Goal: Task Accomplishment & Management: Manage account settings

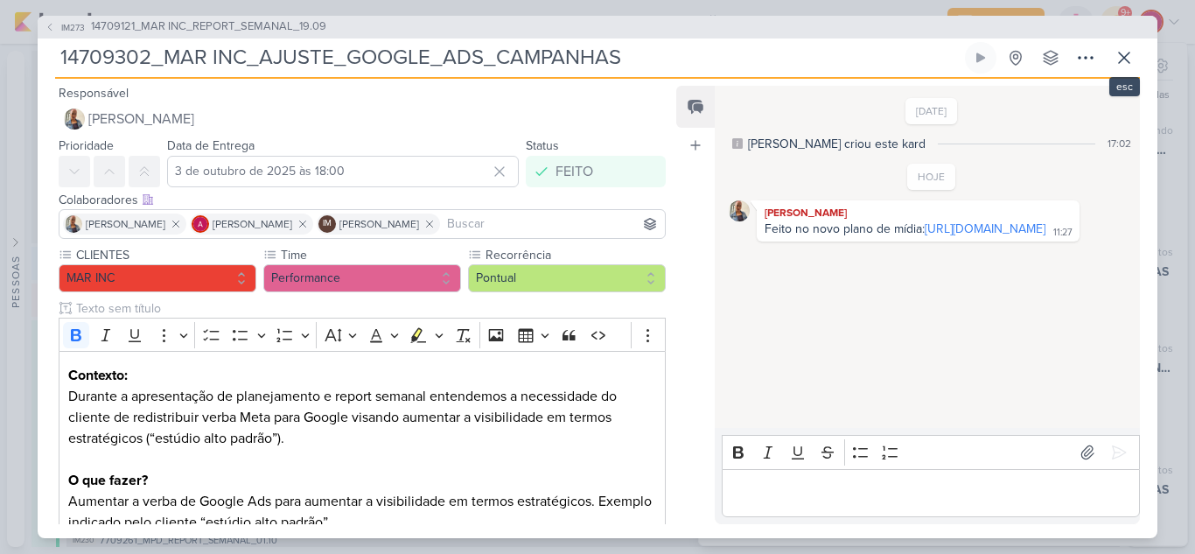
scroll to position [1913, 0]
click at [1121, 66] on icon at bounding box center [1123, 57] width 21 height 21
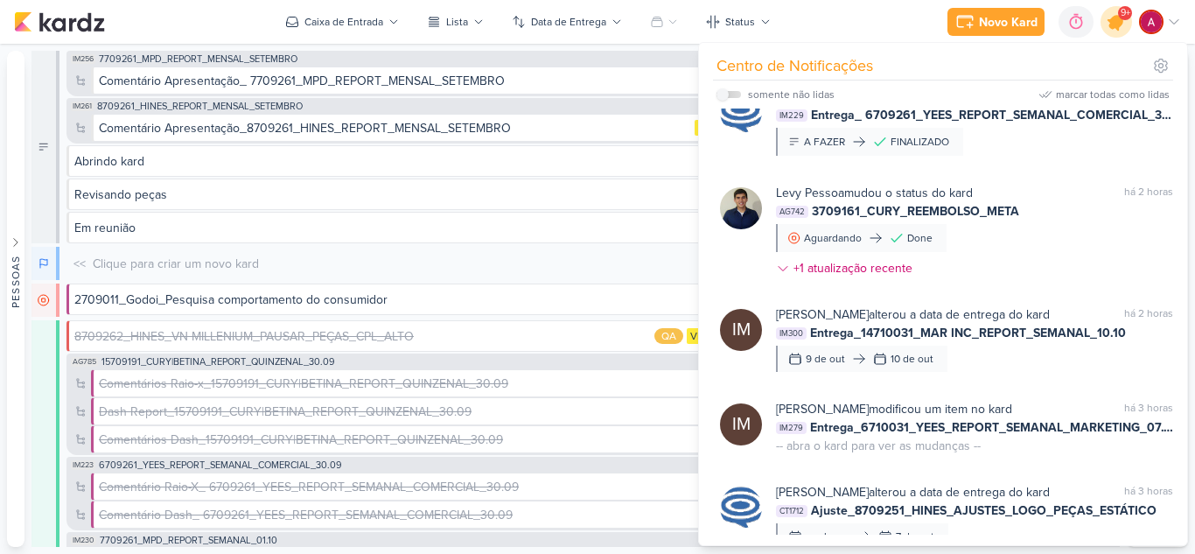
click at [1113, 30] on icon at bounding box center [1116, 22] width 30 height 30
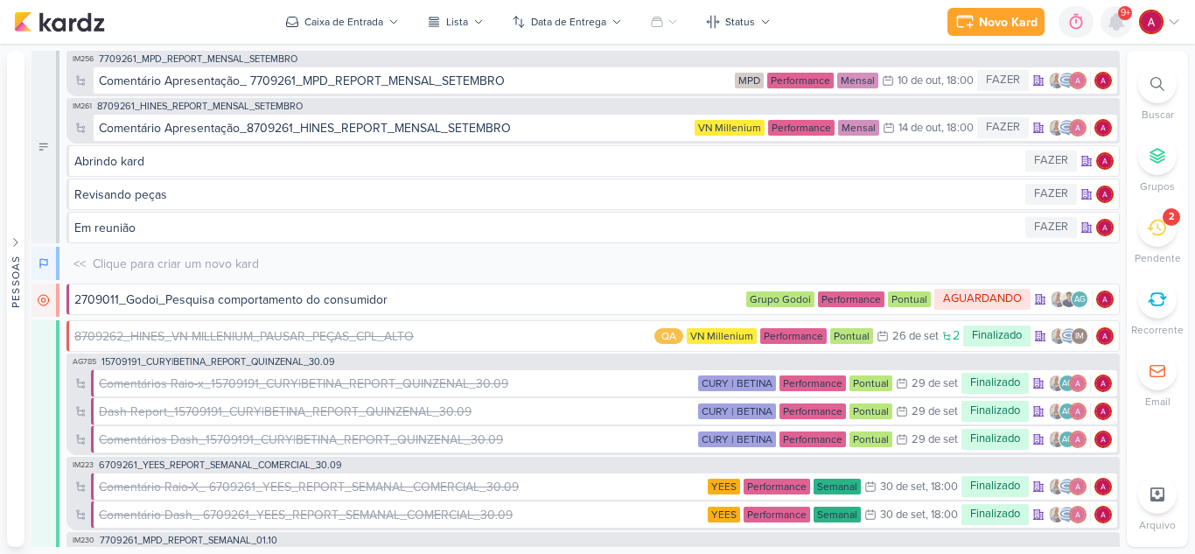
click at [1113, 30] on icon at bounding box center [1116, 22] width 14 height 16
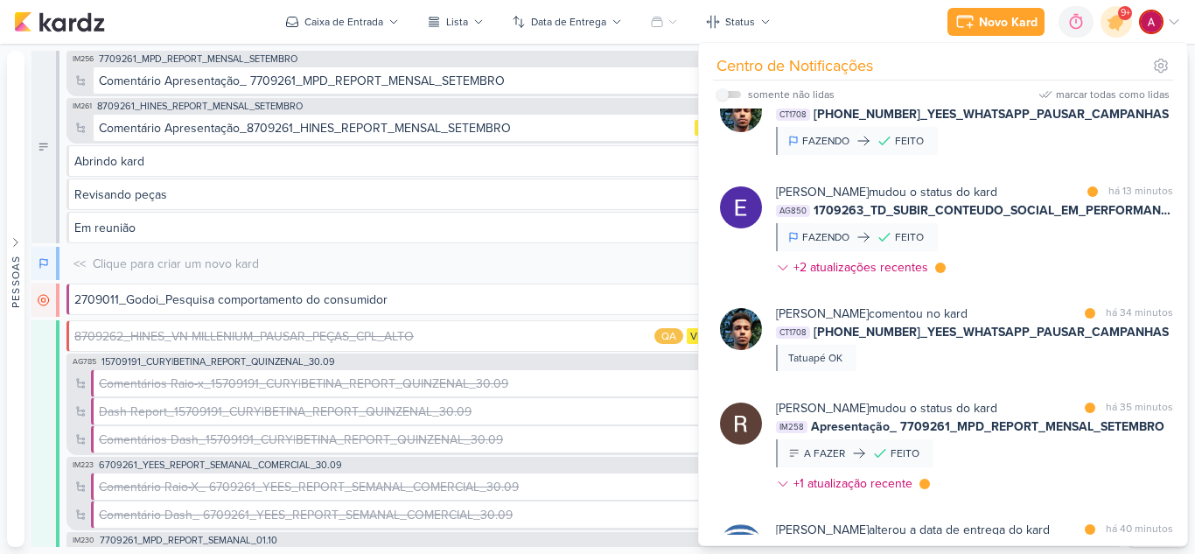
scroll to position [0, 0]
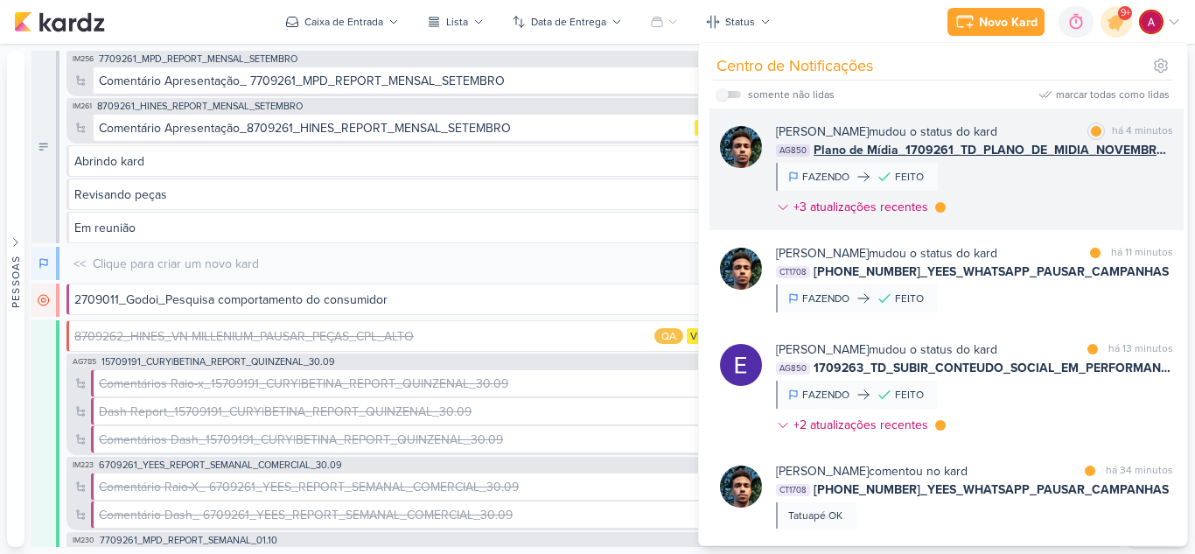
click at [1044, 189] on div "[PERSON_NAME] mudou o status do kard marcar como lida há 4 minutos AG850 Plano …" at bounding box center [974, 172] width 397 height 101
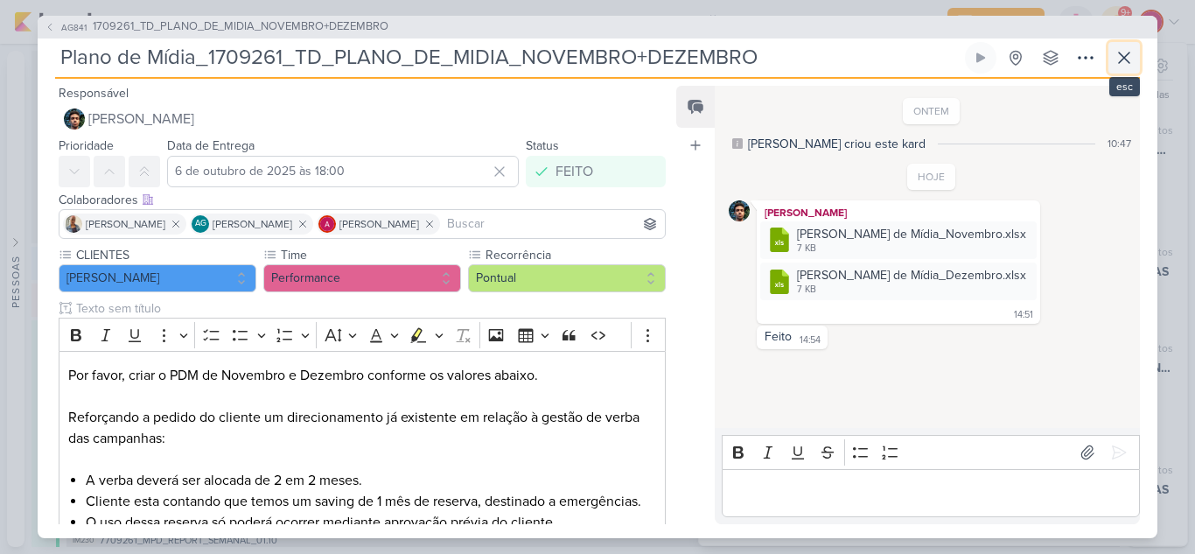
click at [1122, 62] on icon at bounding box center [1123, 57] width 21 height 21
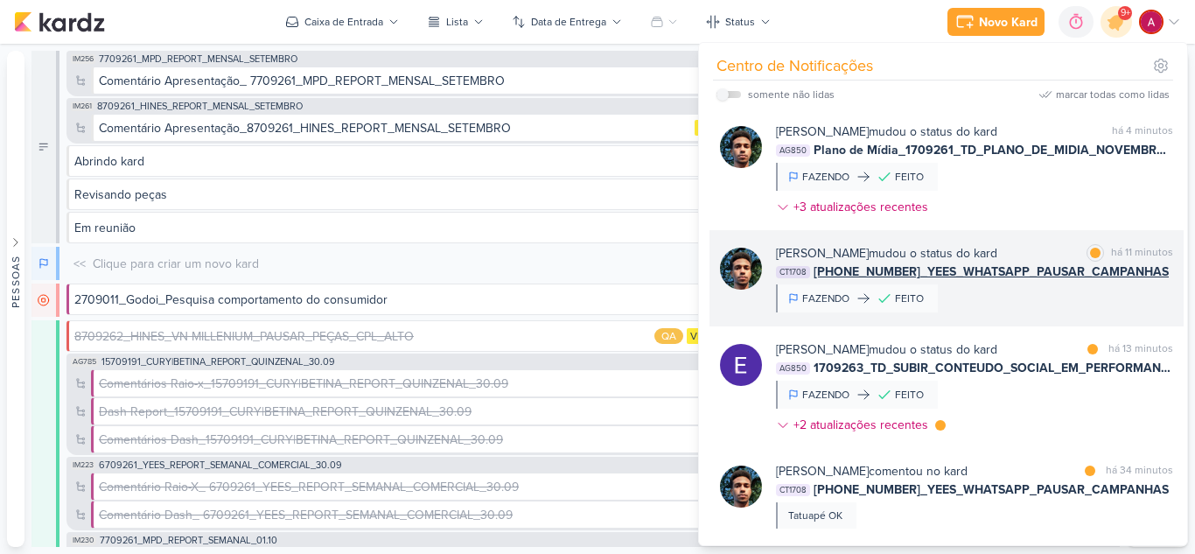
click at [1065, 300] on div "[PERSON_NAME] mudou o status do kard marcar como lida há 11 minutos CT1708 [PHO…" at bounding box center [974, 278] width 397 height 68
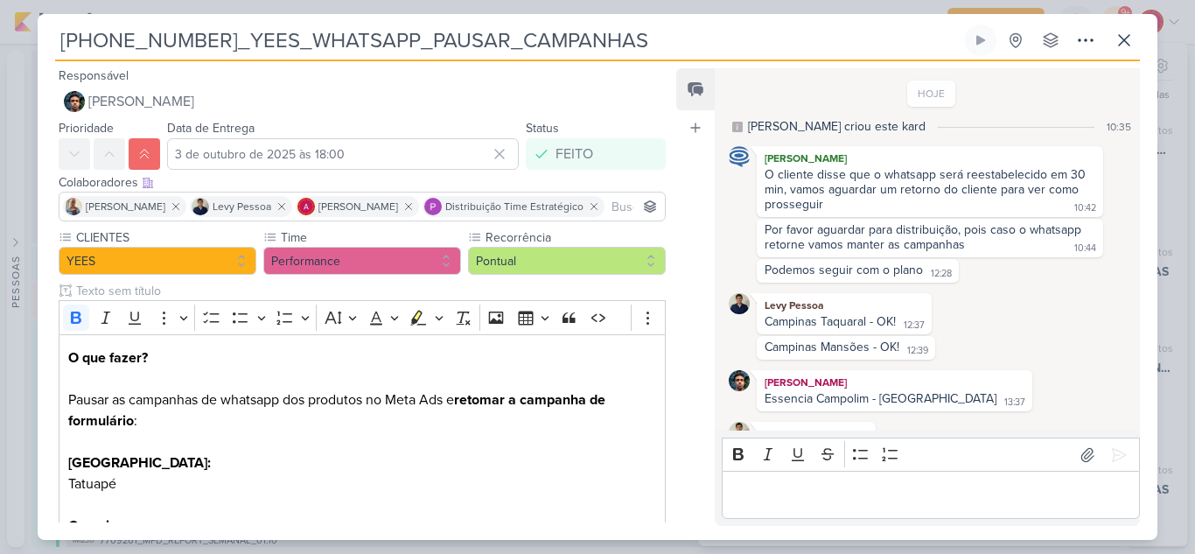
scroll to position [167, 0]
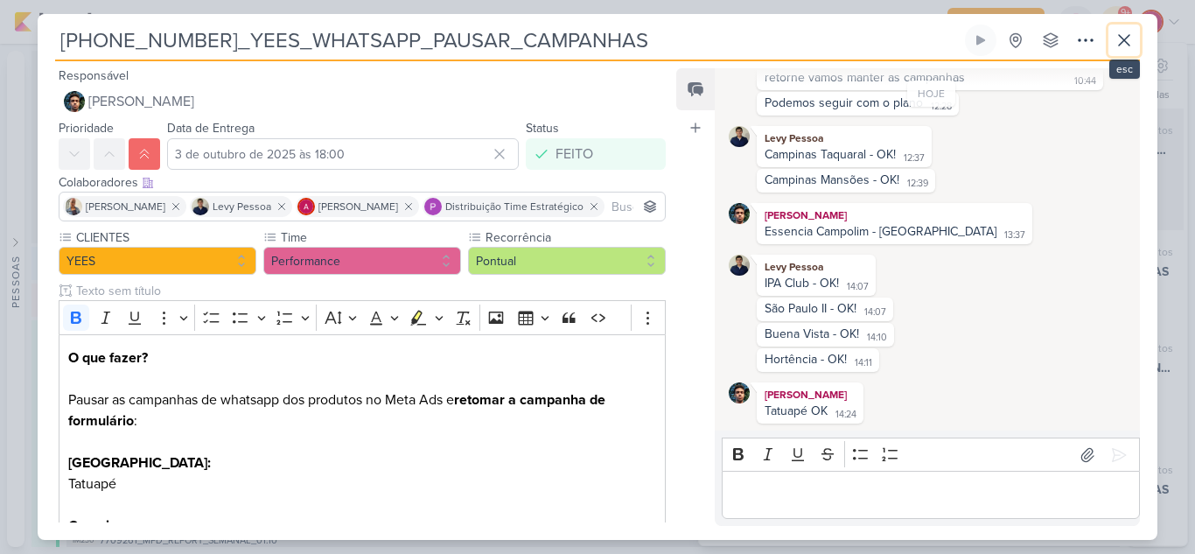
drag, startPoint x: 1118, startPoint y: 52, endPoint x: 1091, endPoint y: 143, distance: 95.2
click at [1118, 52] on button at bounding box center [1123, 39] width 31 height 31
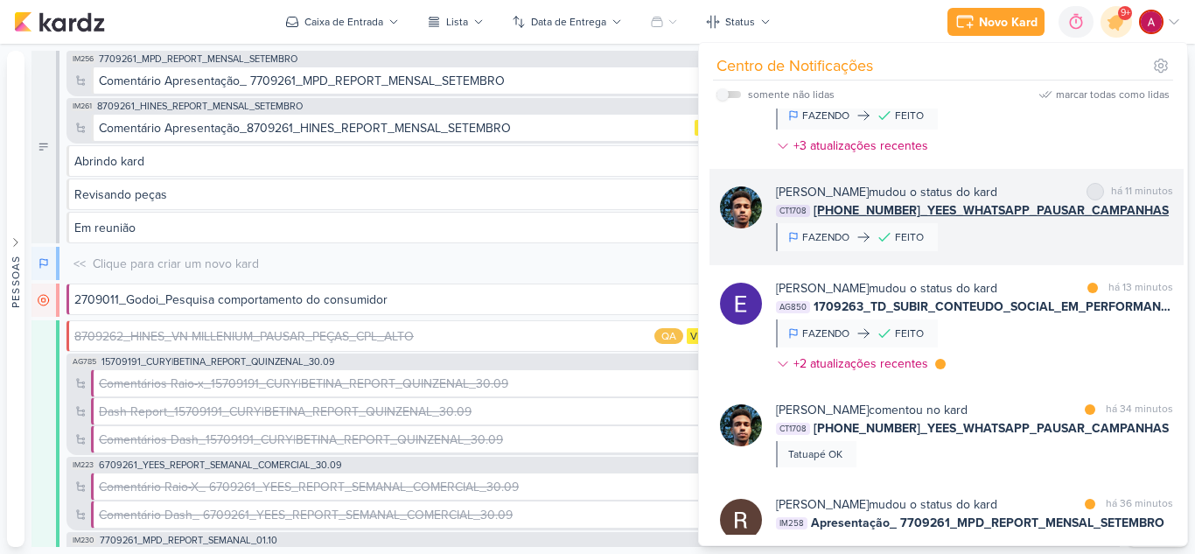
scroll to position [87, 0]
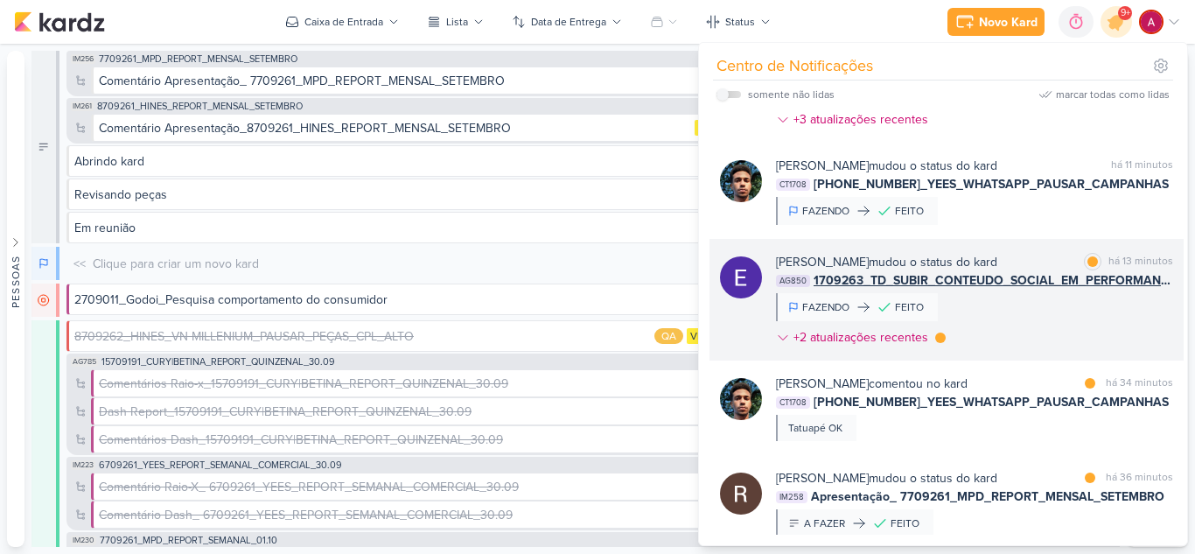
click at [1059, 334] on div "[PERSON_NAME] mudou o status do kard marcar como lida há 13 minutos AG850 17092…" at bounding box center [974, 303] width 397 height 101
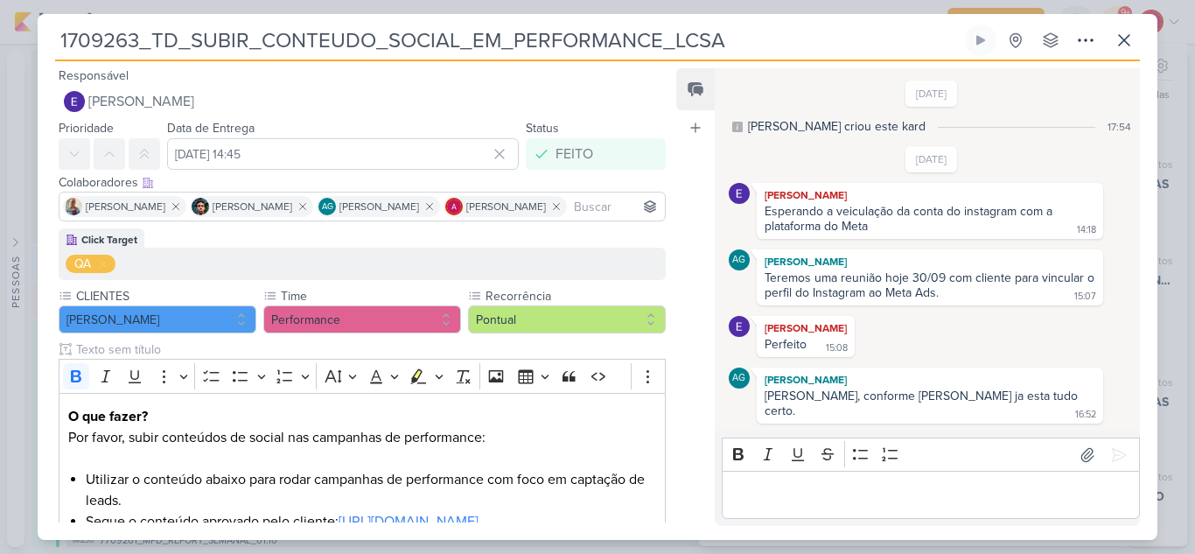
scroll to position [1169, 0]
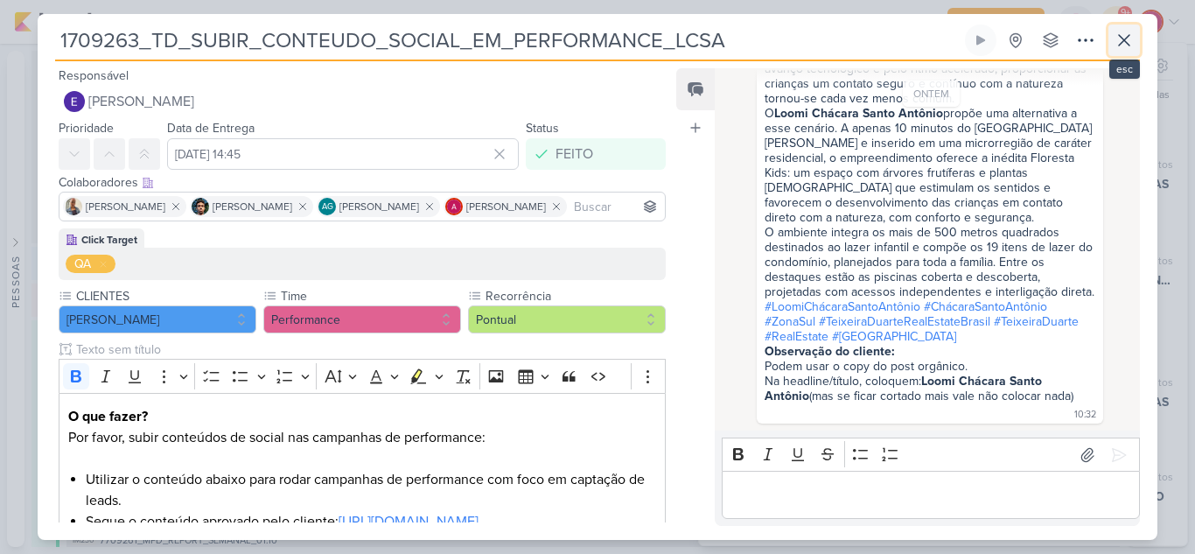
click at [1127, 48] on icon at bounding box center [1123, 40] width 21 height 21
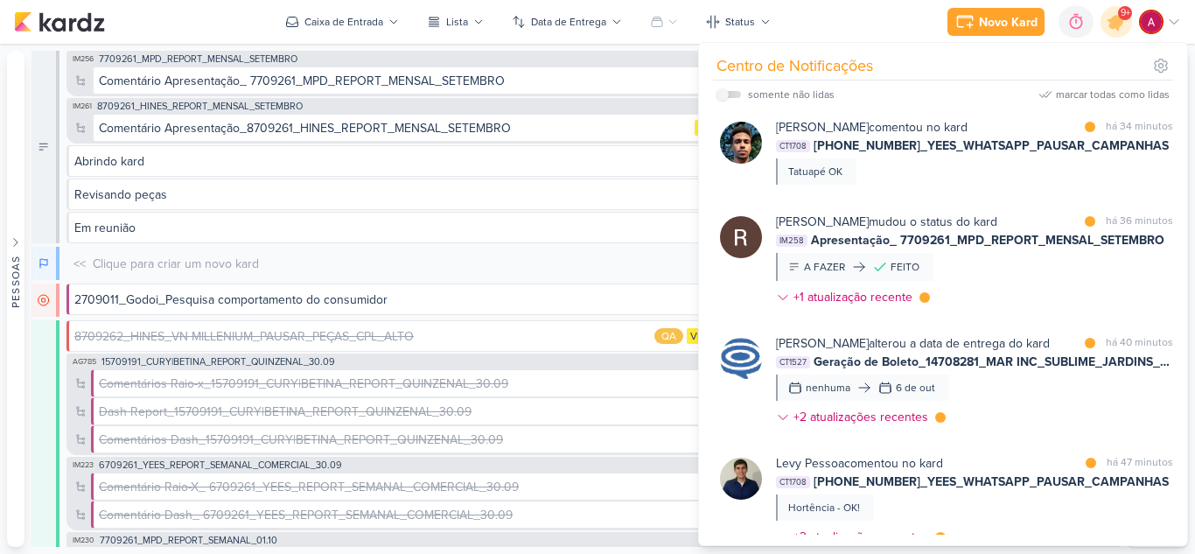
scroll to position [350, 0]
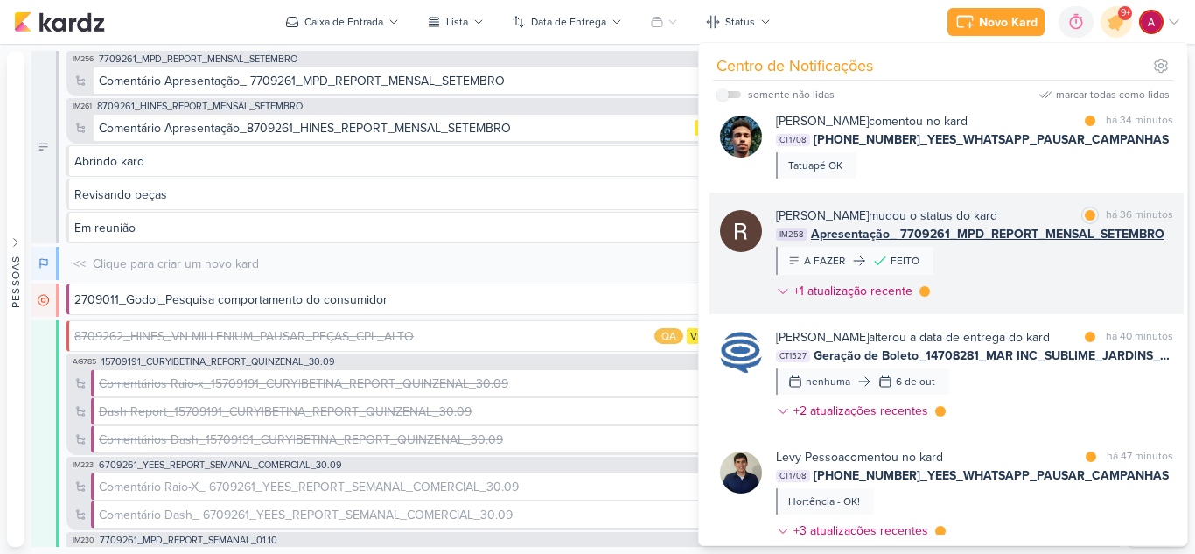
click at [1073, 271] on div "[PERSON_NAME] mudou o status do kard marcar como lida há 36 minutos IM258 Apres…" at bounding box center [974, 256] width 397 height 101
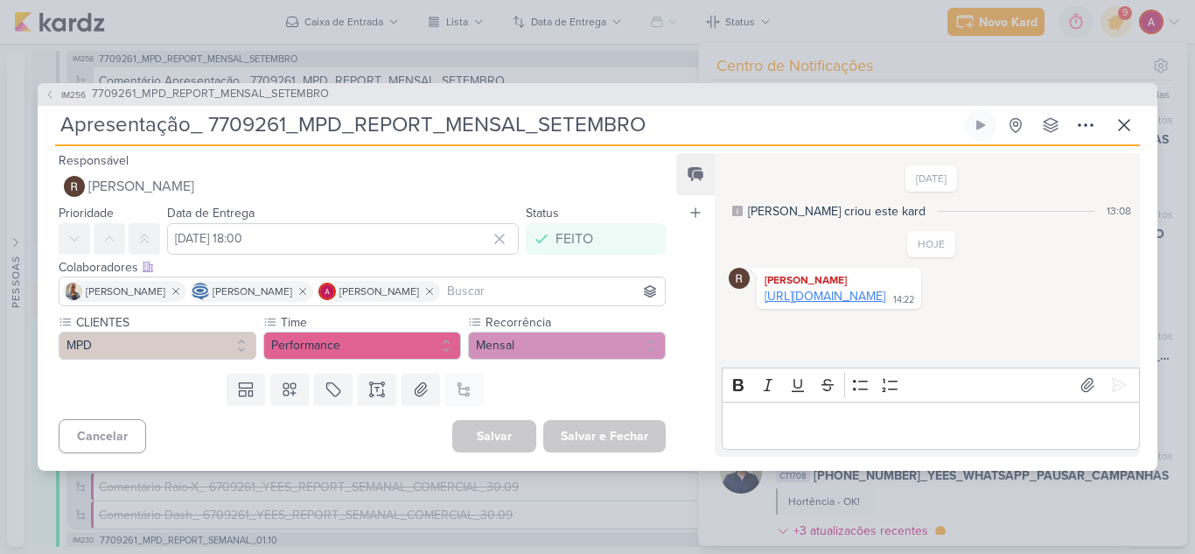
click at [833, 302] on link "[URL][DOMAIN_NAME]" at bounding box center [824, 296] width 121 height 15
click at [1113, 120] on icon at bounding box center [1123, 125] width 21 height 21
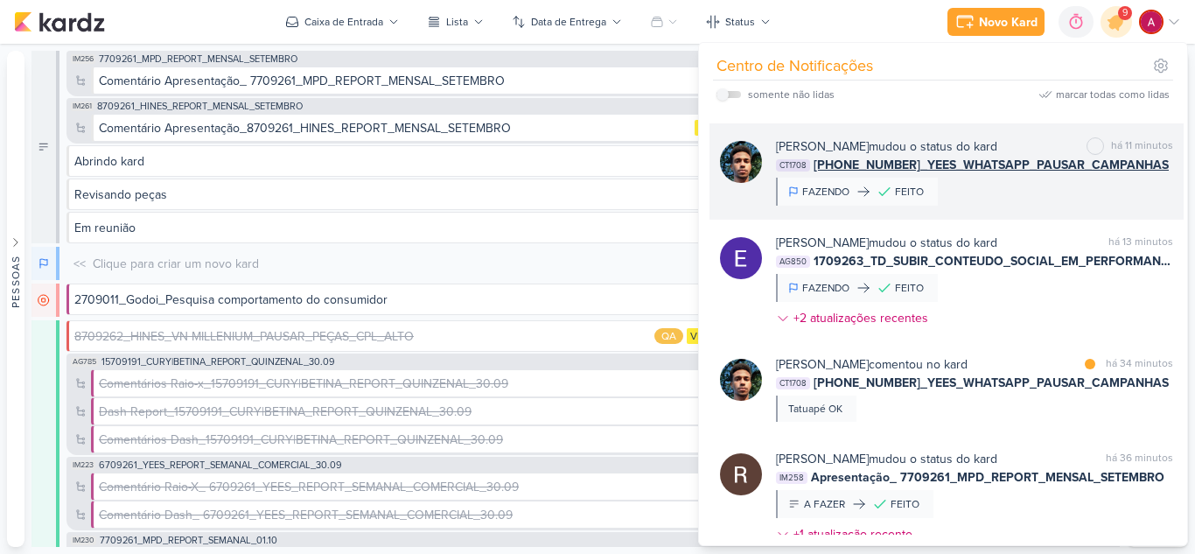
scroll to position [175, 0]
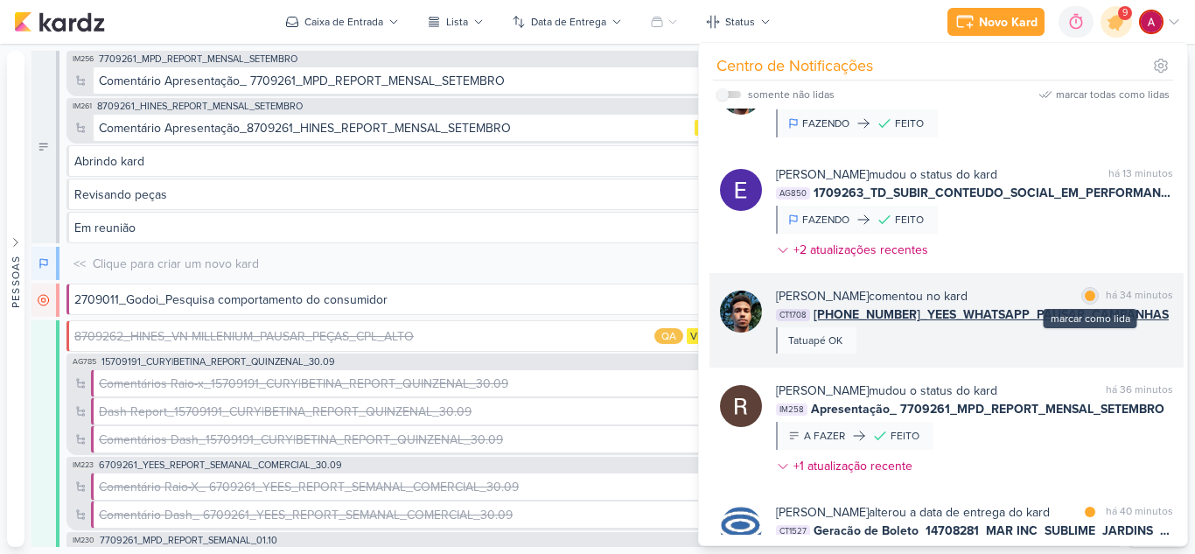
click at [1091, 293] on div "marcar como lida" at bounding box center [1089, 295] width 17 height 17
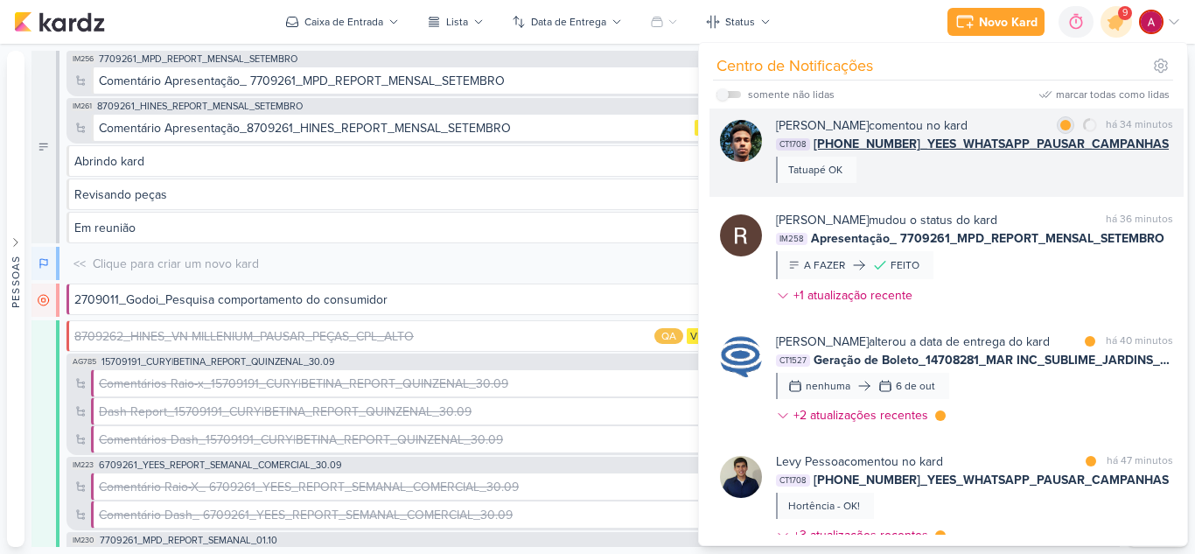
scroll to position [350, 0]
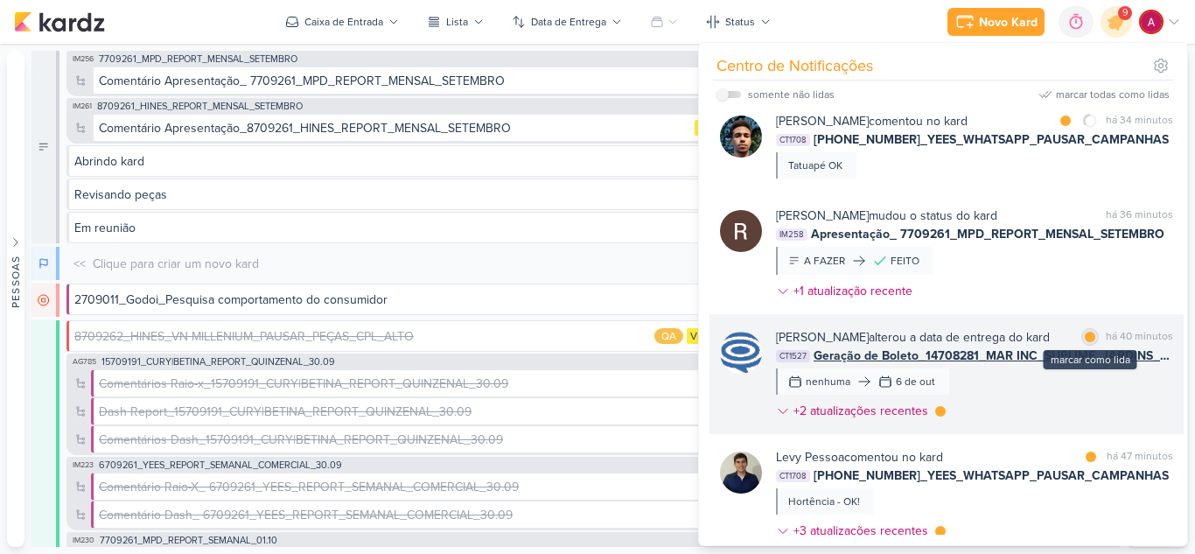
click at [1088, 331] on div "marcar como lida" at bounding box center [1089, 336] width 17 height 17
click at [940, 416] on div at bounding box center [940, 411] width 10 height 10
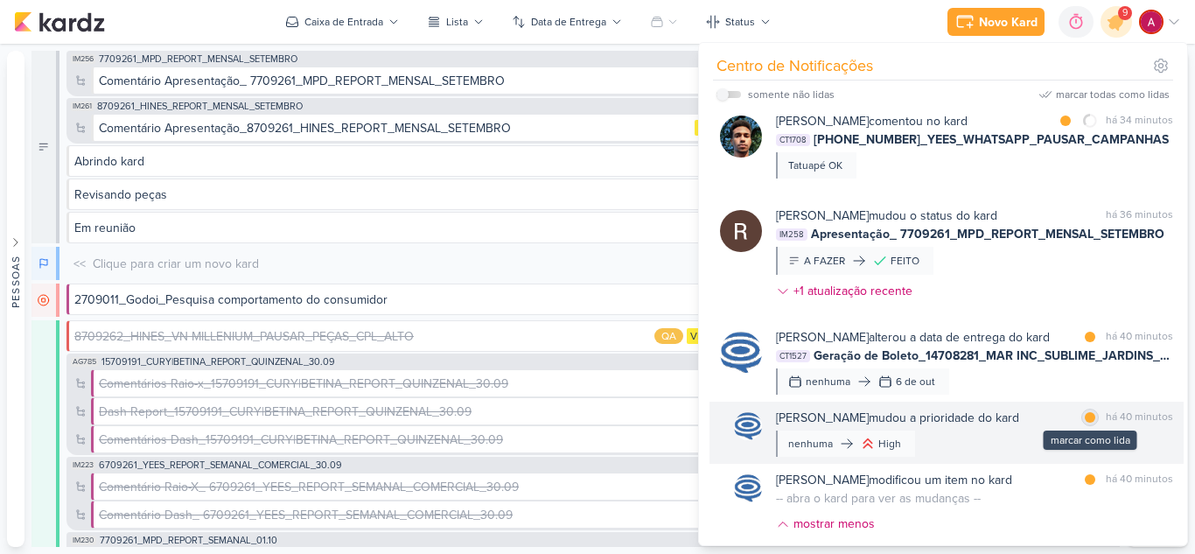
click at [1087, 422] on div at bounding box center [1089, 417] width 10 height 10
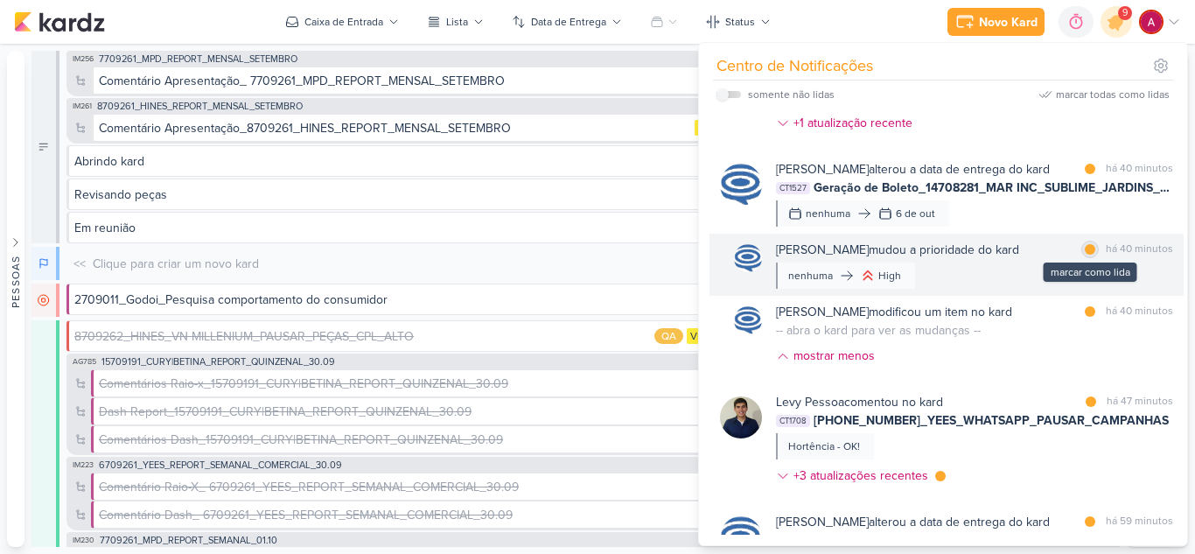
scroll to position [525, 0]
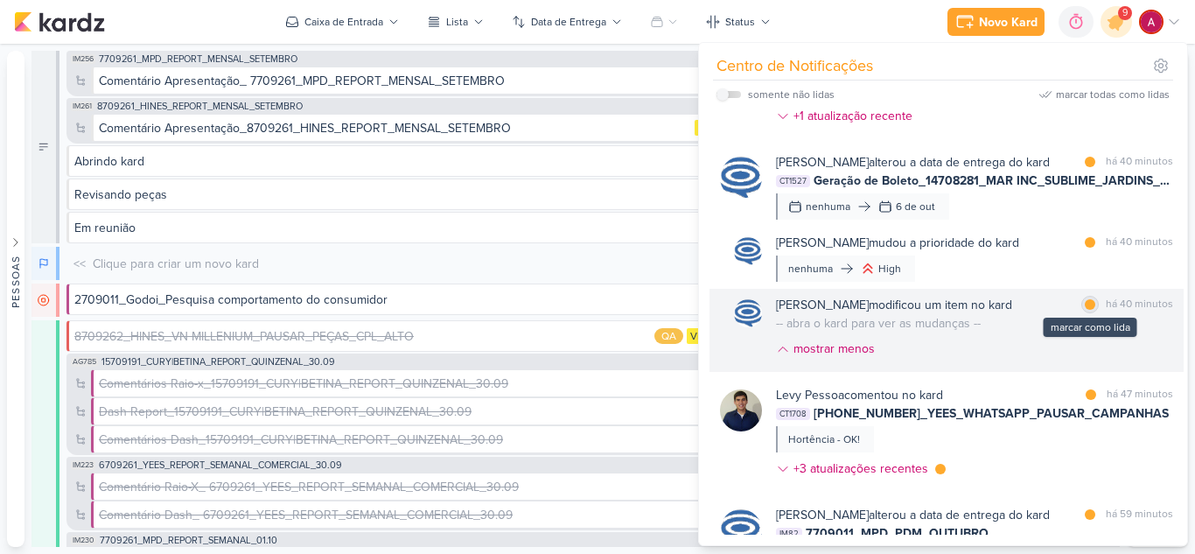
click at [1086, 310] on div at bounding box center [1089, 304] width 10 height 10
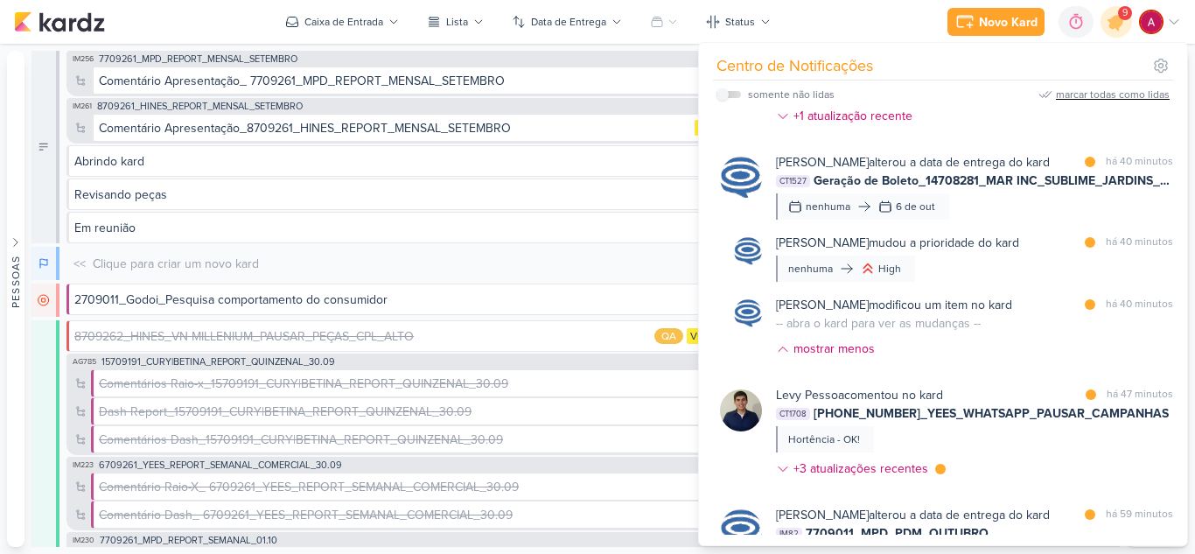
click at [1062, 87] on div "marcar todas como lidas" at bounding box center [1113, 95] width 114 height 16
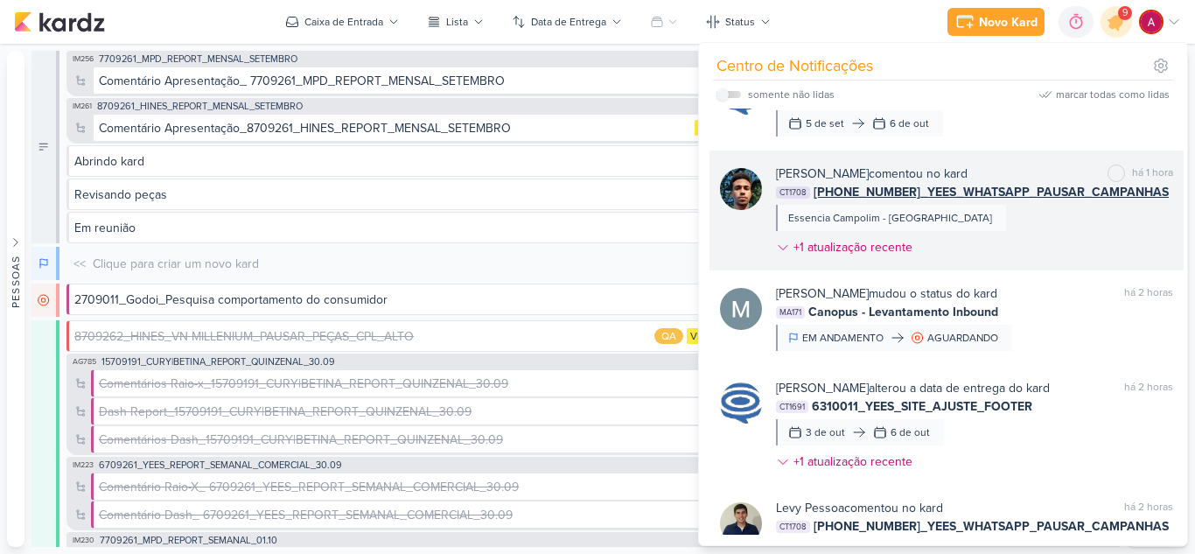
scroll to position [875, 0]
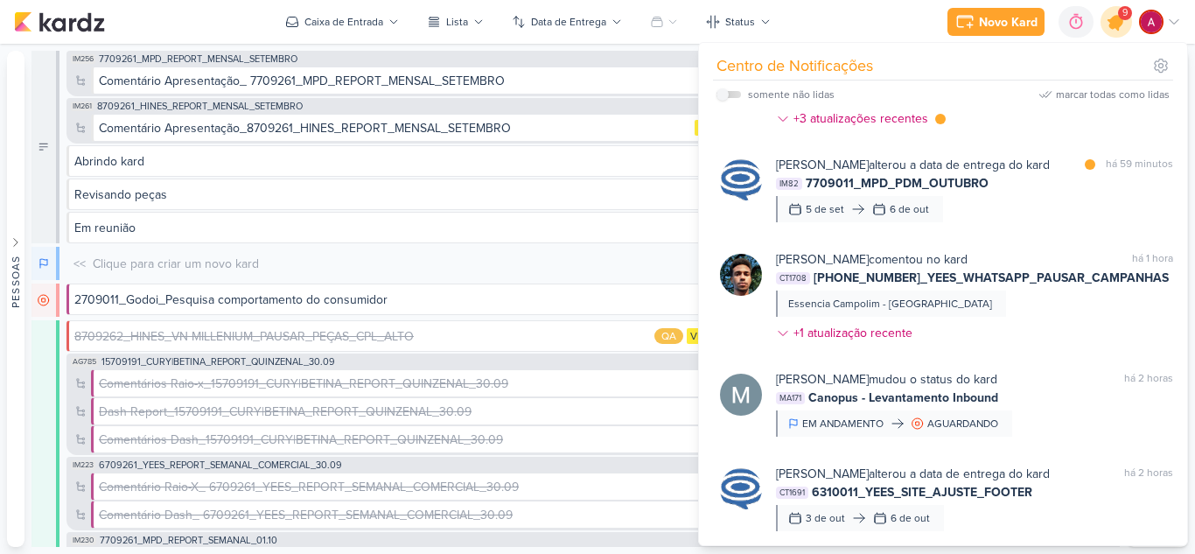
click at [1125, 30] on div at bounding box center [1116, 22] width 45 height 45
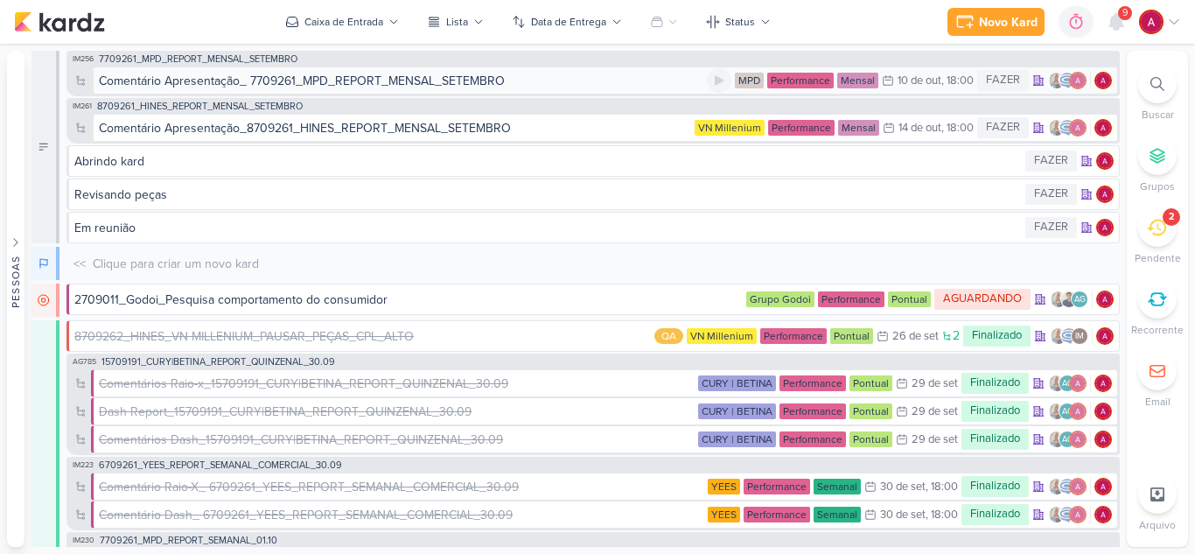
click at [366, 81] on div "Comentário Apresentação_ 7709261_MPD_REPORT_MENSAL_SETEMBRO" at bounding box center [302, 81] width 406 height 18
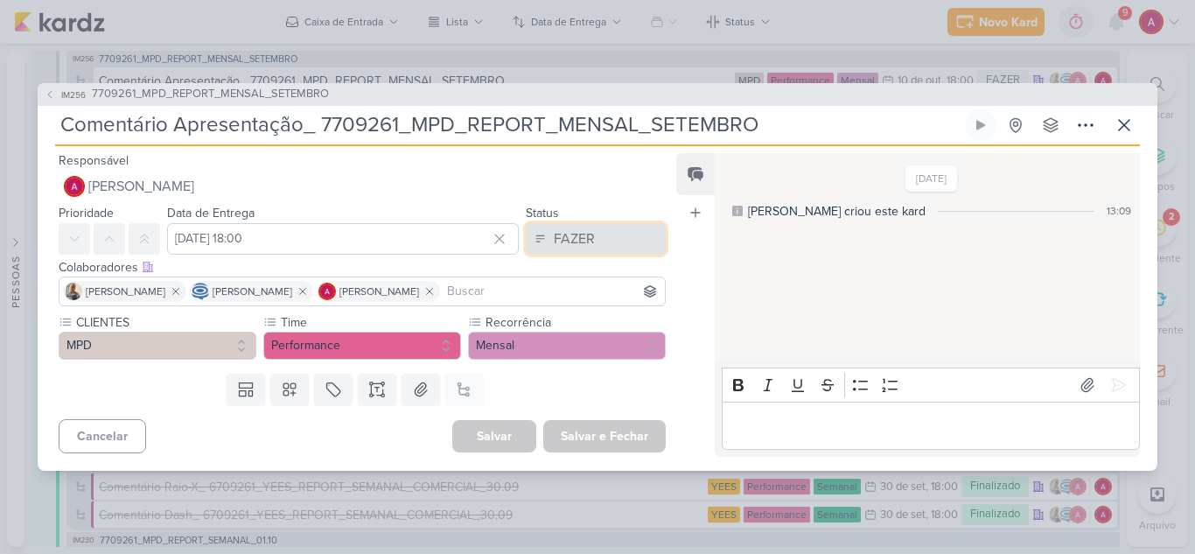
click at [575, 228] on div "FAZER" at bounding box center [574, 238] width 41 height 21
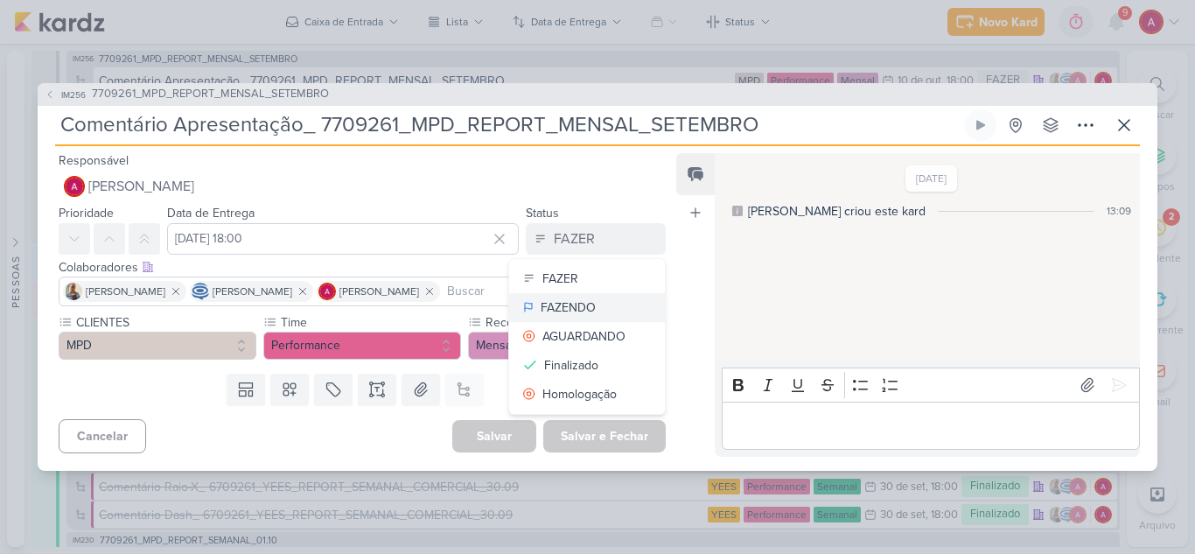
click at [581, 302] on div "FAZENDO" at bounding box center [567, 307] width 55 height 18
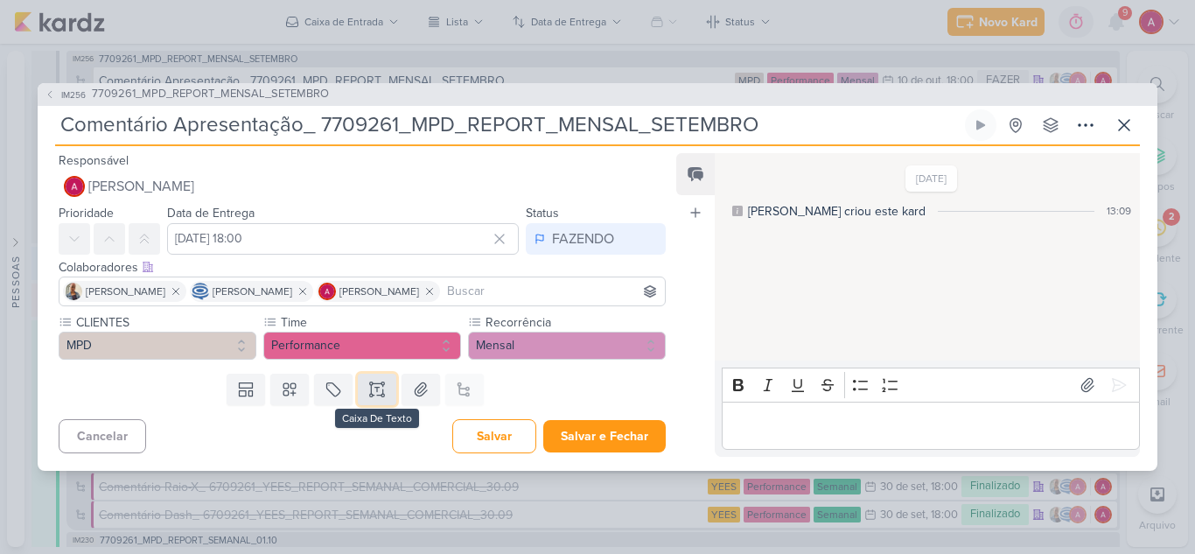
click at [369, 401] on button at bounding box center [377, 388] width 38 height 31
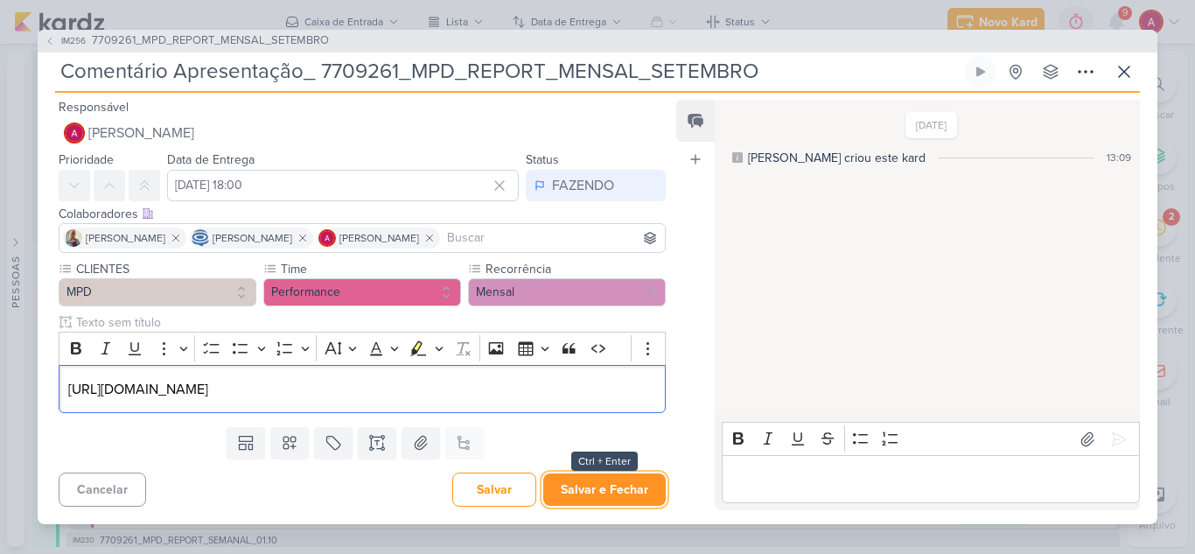
click at [594, 476] on button "Salvar e Fechar" at bounding box center [604, 489] width 122 height 32
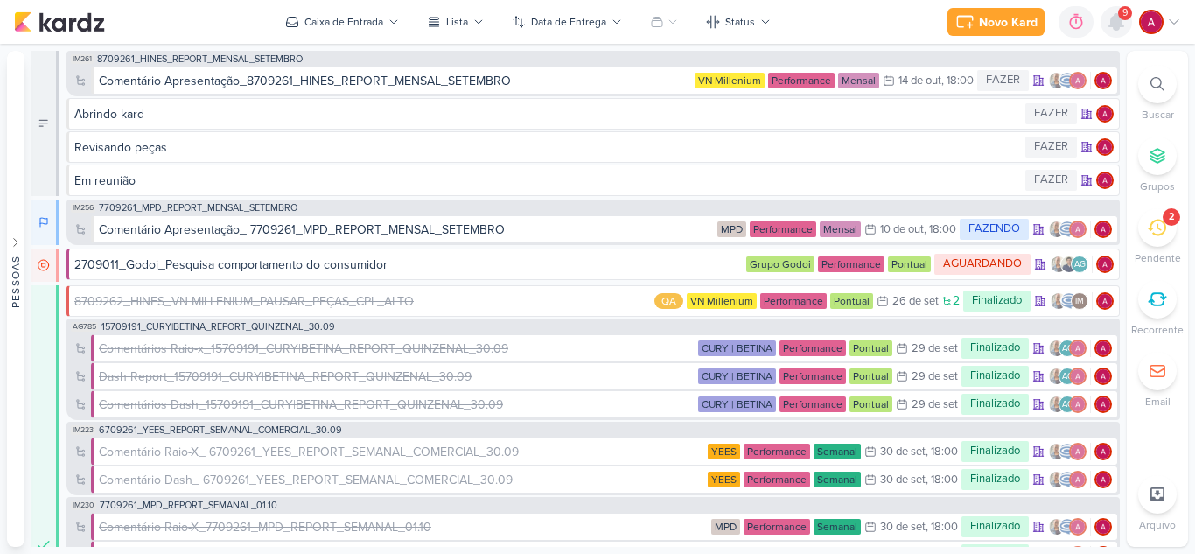
click at [1122, 22] on icon at bounding box center [1116, 22] width 14 height 16
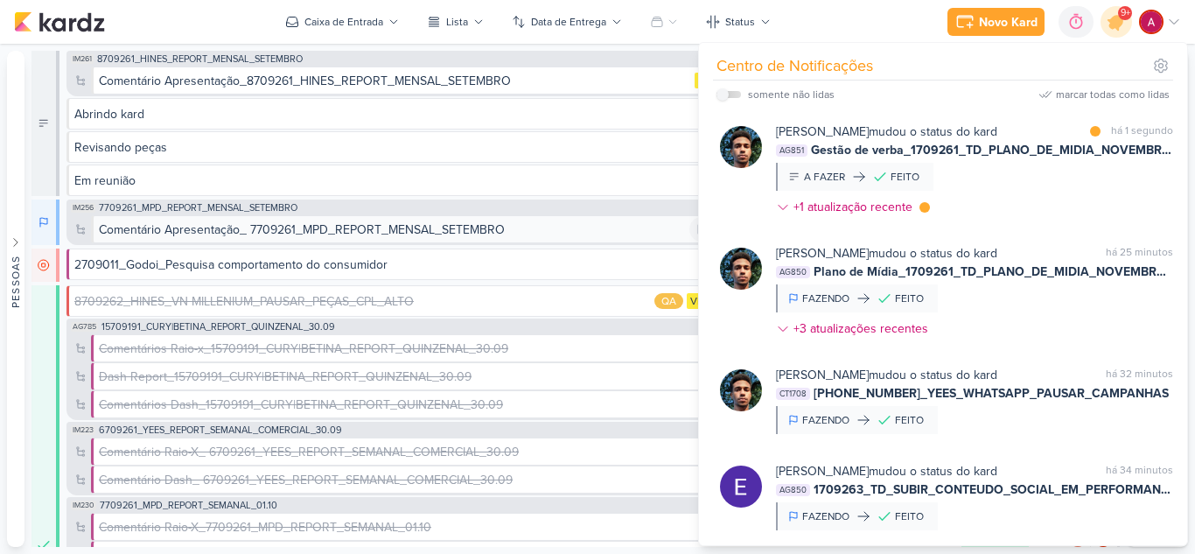
click at [291, 228] on div "Comentário Apresentação_ 7709261_MPD_REPORT_MENSAL_SETEMBRO" at bounding box center [302, 229] width 406 height 18
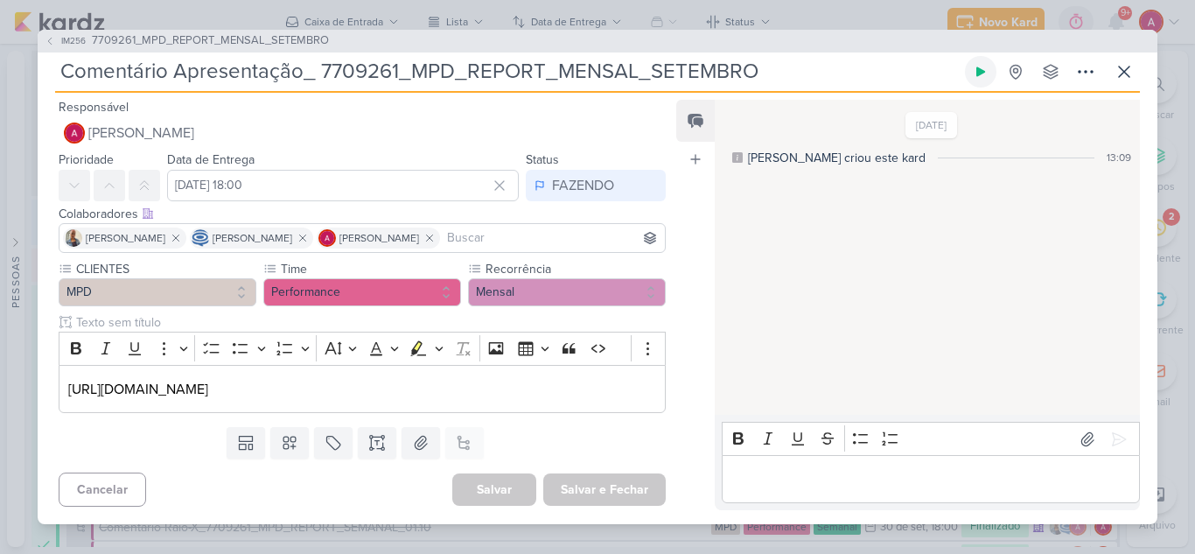
click at [984, 79] on button at bounding box center [980, 71] width 31 height 31
click at [602, 383] on p "[URL][DOMAIN_NAME]" at bounding box center [362, 389] width 588 height 21
click at [986, 73] on icon at bounding box center [980, 72] width 14 height 14
click at [1130, 65] on icon at bounding box center [1123, 71] width 21 height 21
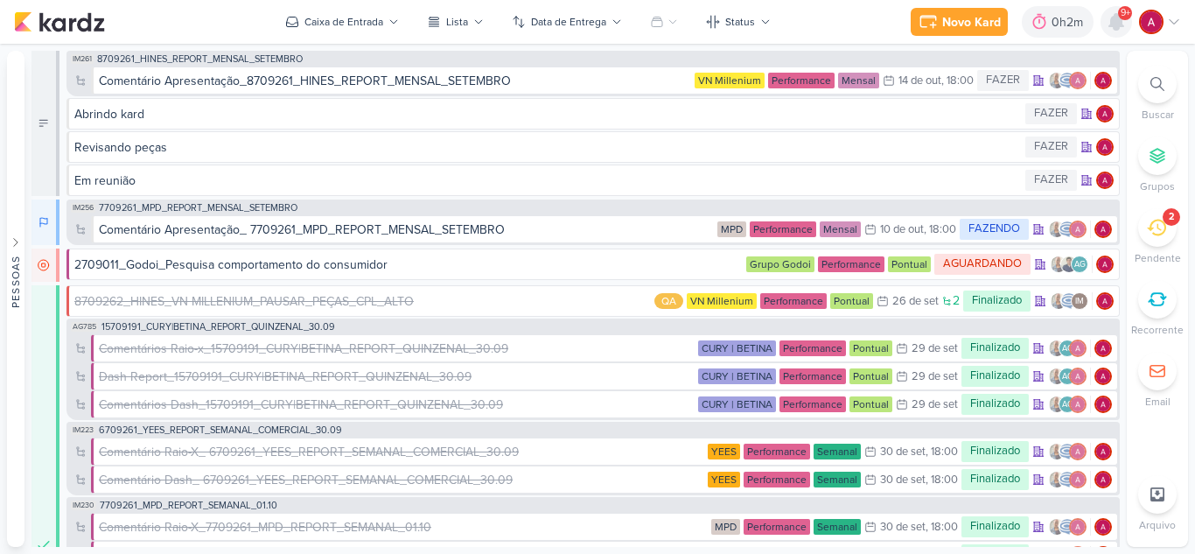
click at [1116, 30] on icon at bounding box center [1116, 22] width 14 height 16
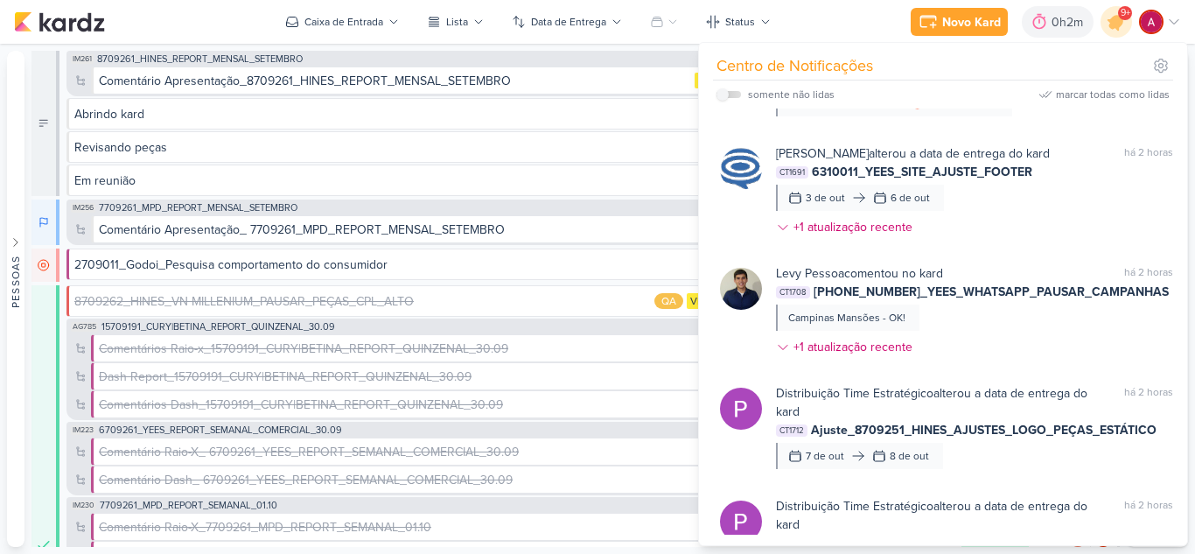
scroll to position [953, 0]
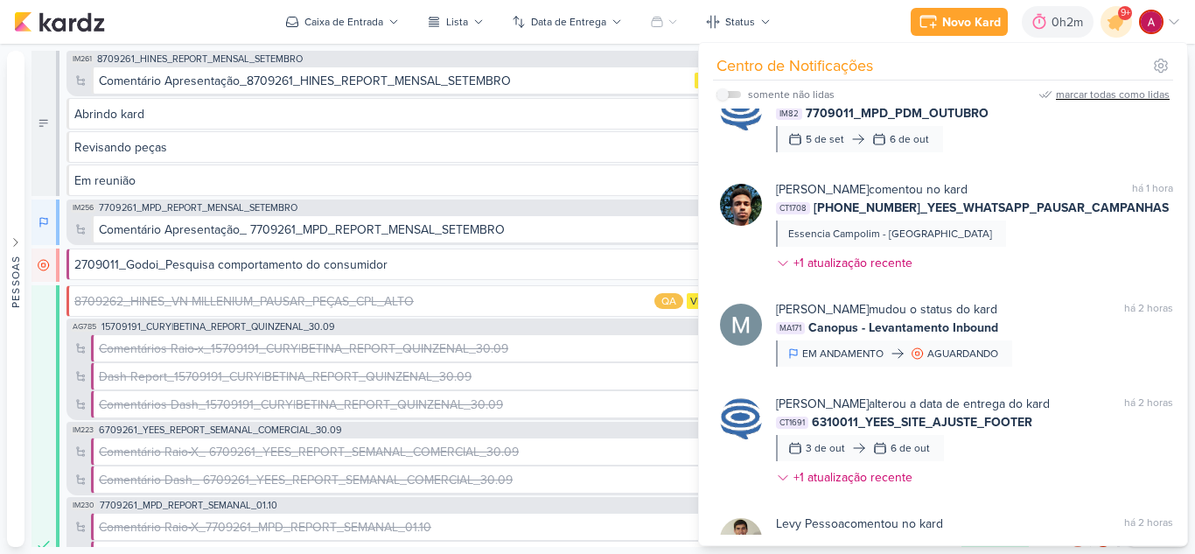
click at [1116, 95] on div "marcar todas como lidas" at bounding box center [1113, 95] width 114 height 16
click at [1113, 26] on icon at bounding box center [1115, 21] width 21 height 21
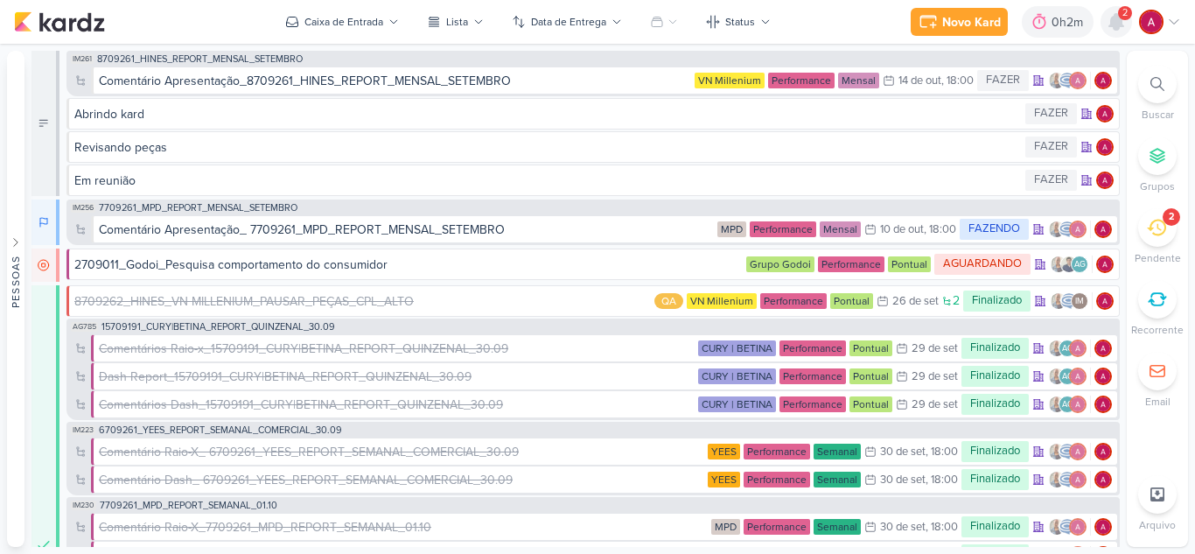
click at [1117, 32] on div at bounding box center [1115, 21] width 31 height 31
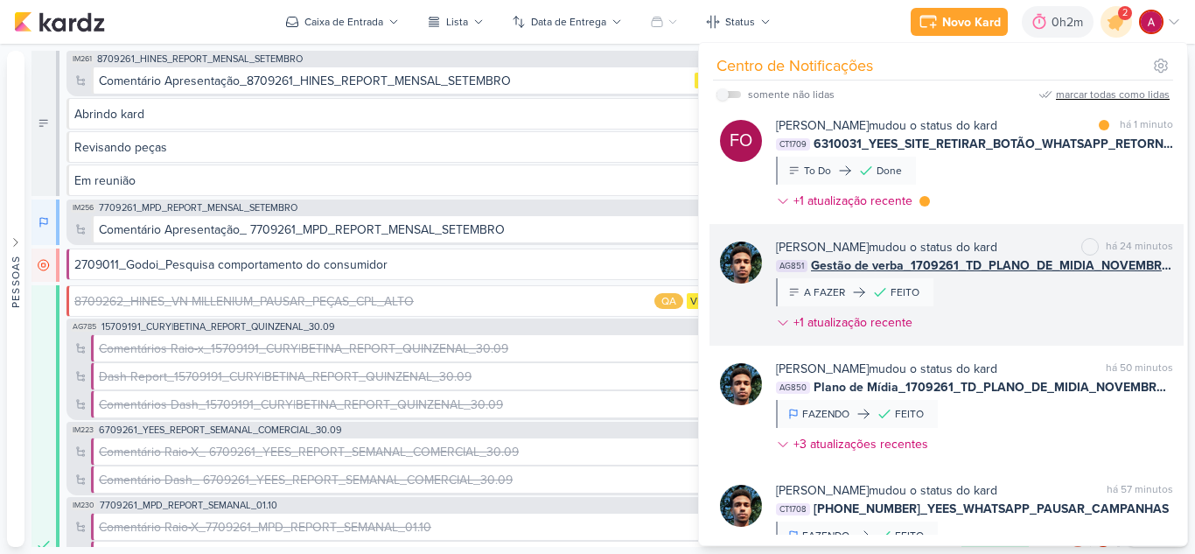
scroll to position [0, 0]
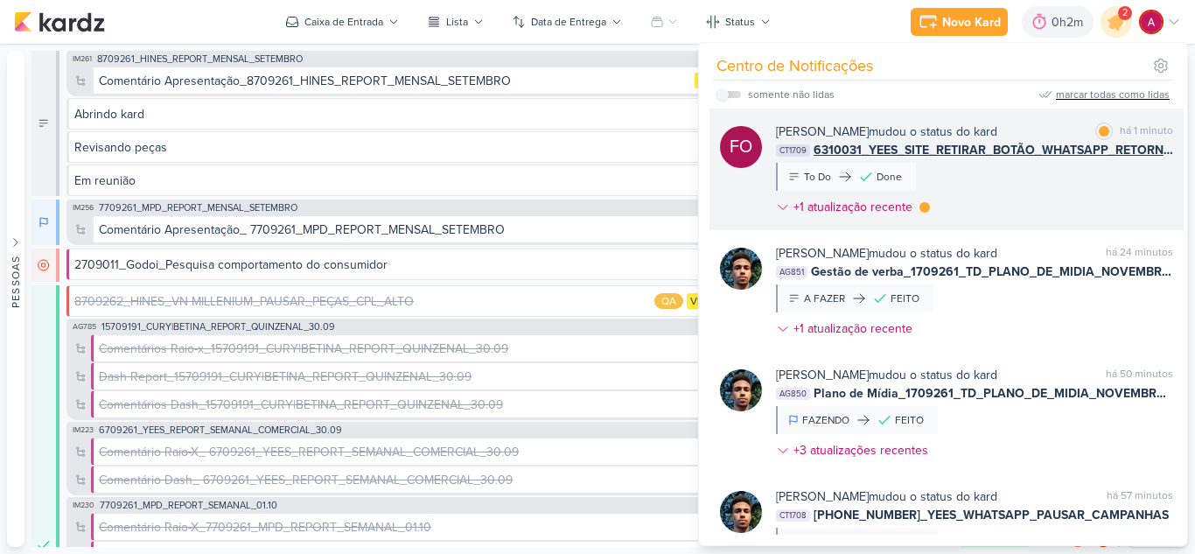
click at [1007, 203] on div "Fabio Oliveira mudou o status do kard marcar como lida há 1 minuto CT1709 63100…" at bounding box center [974, 172] width 397 height 101
